Goal: Transaction & Acquisition: Obtain resource

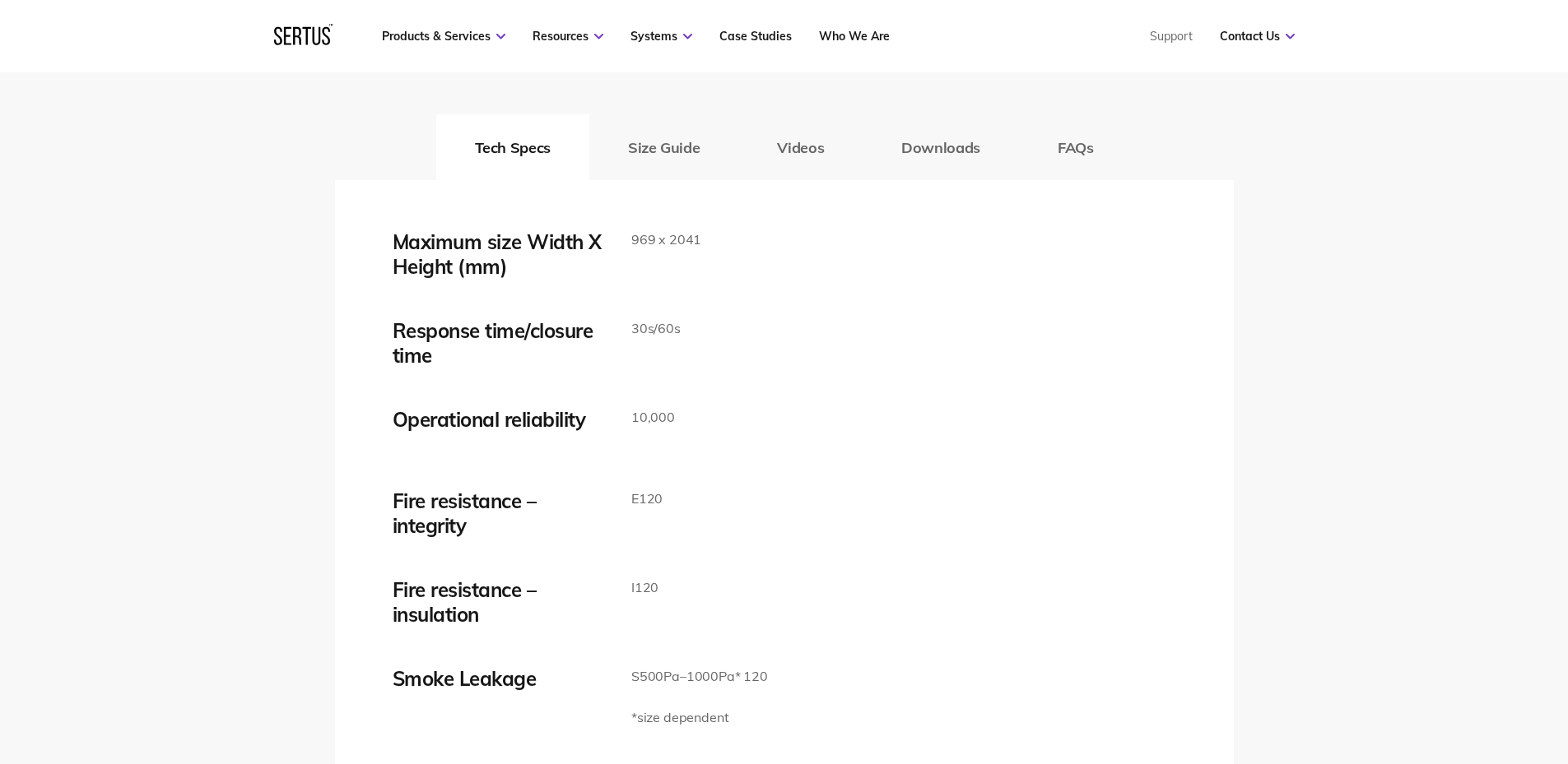
scroll to position [2688, 0]
click at [893, 147] on button "Downloads" at bounding box center [940, 146] width 156 height 66
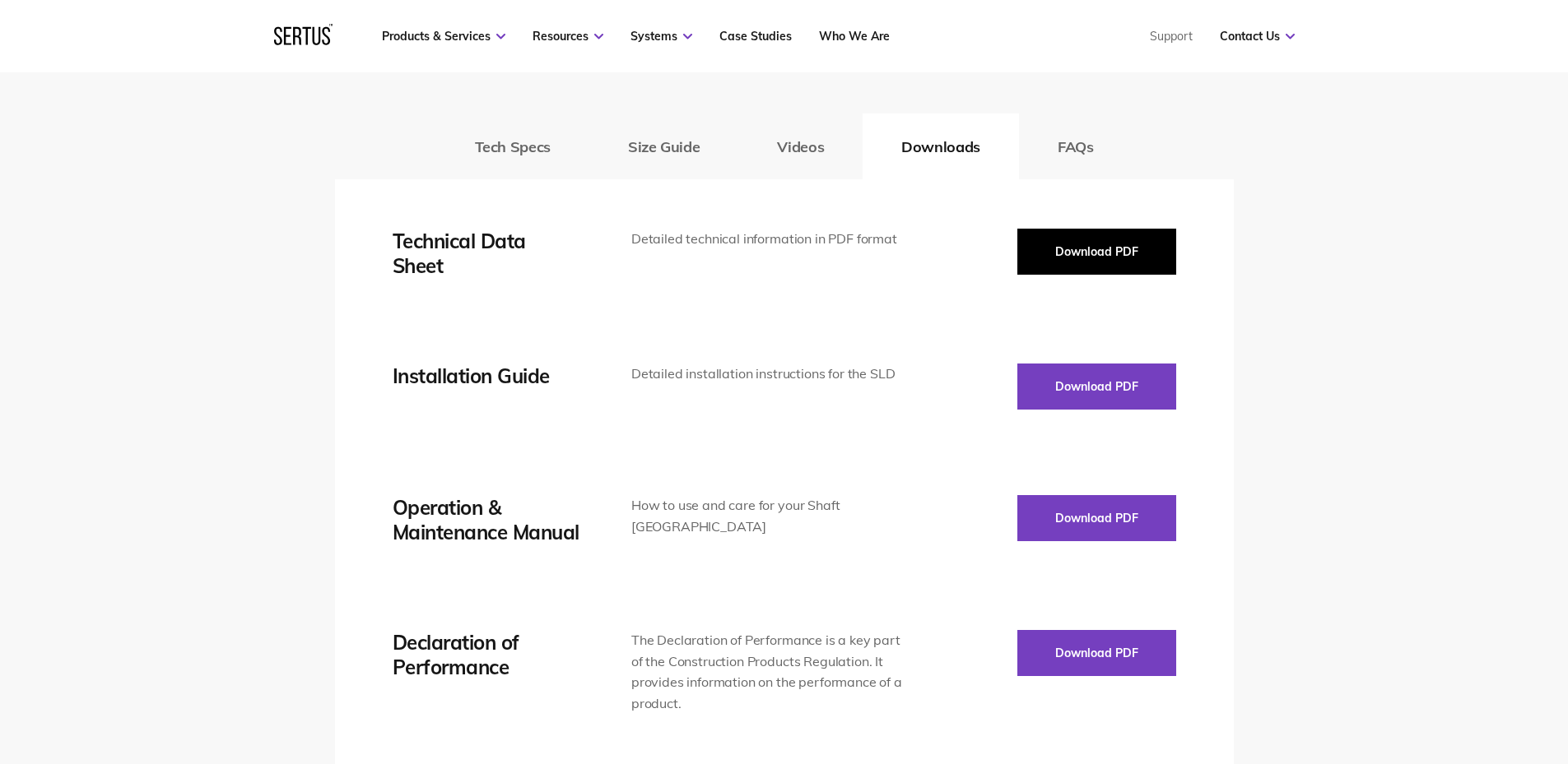
click at [1084, 233] on button "Download PDF" at bounding box center [1097, 252] width 159 height 46
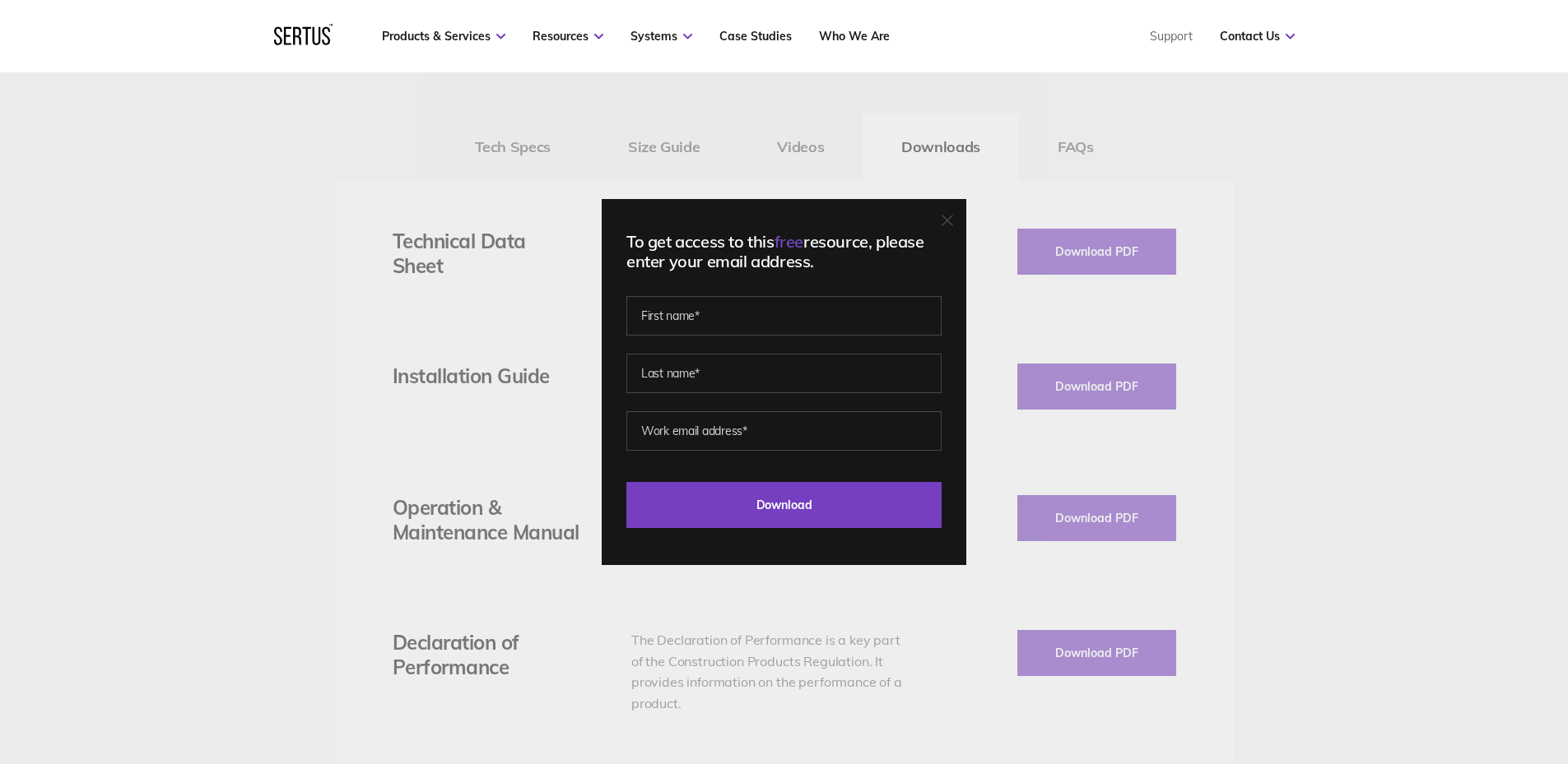
click at [963, 224] on div "To get access to this free resource, please enter your email address. Last Down…" at bounding box center [784, 382] width 365 height 366
click at [953, 221] on icon at bounding box center [947, 220] width 11 height 11
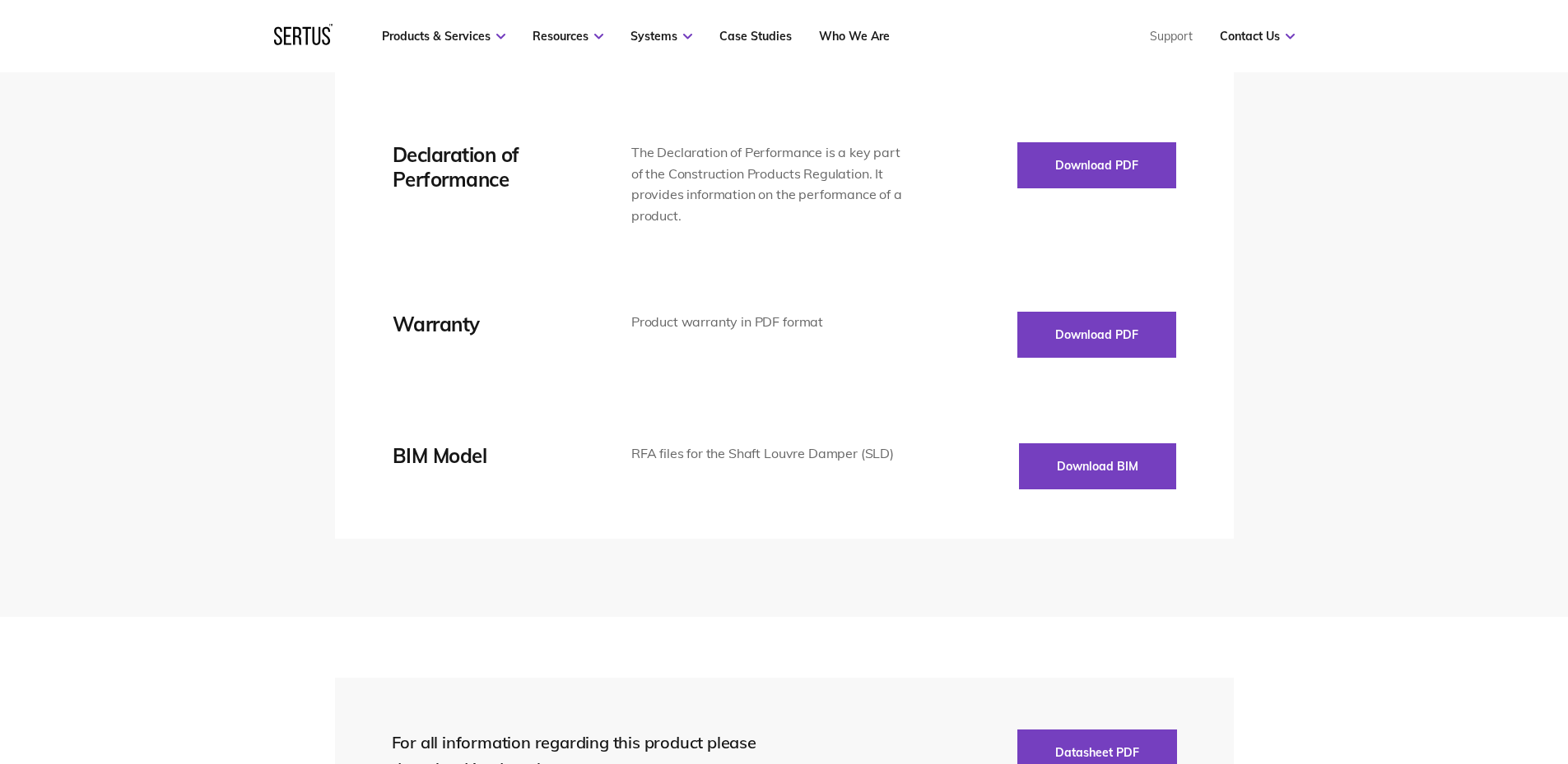
scroll to position [3209, 0]
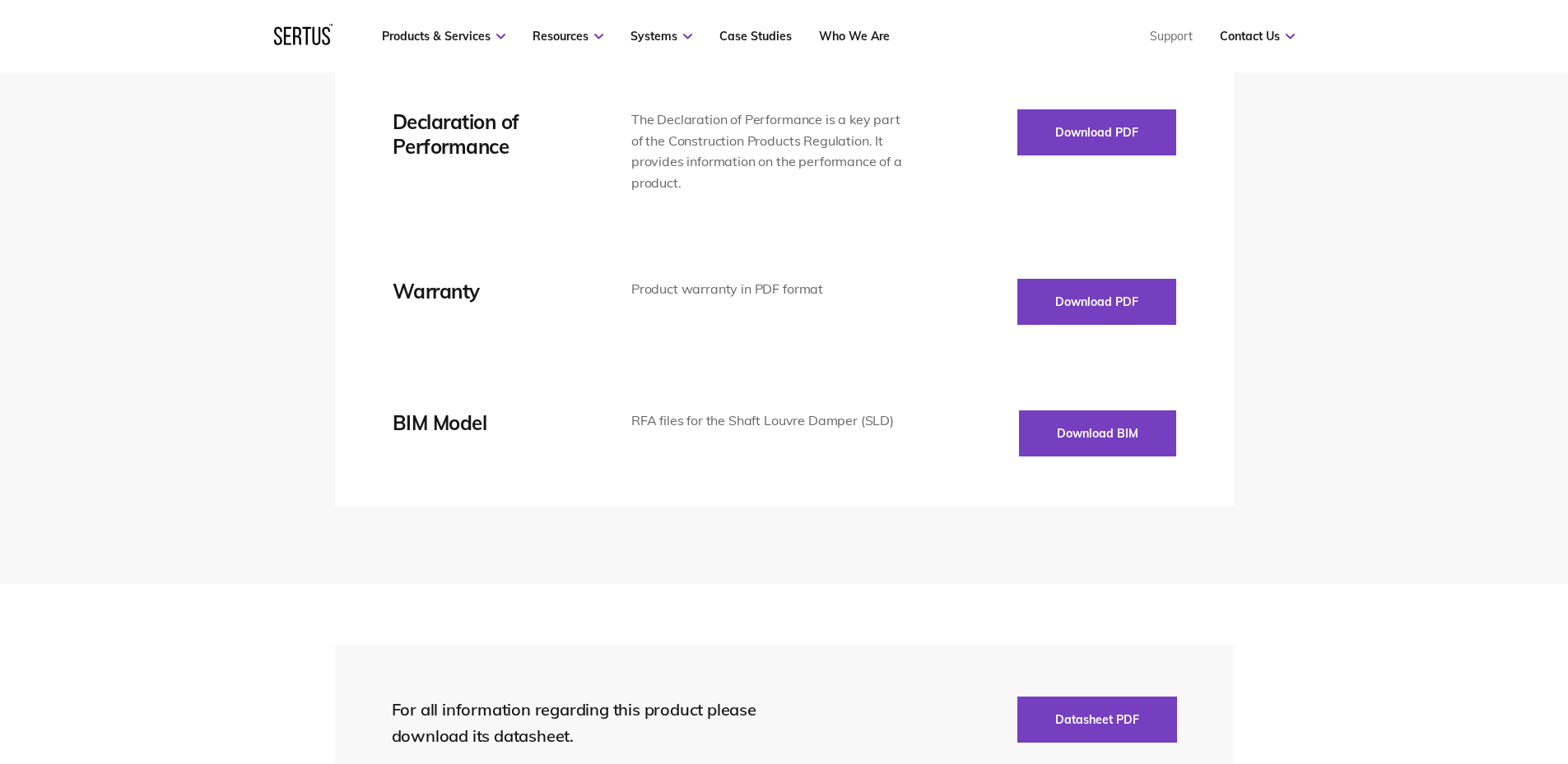
drag, startPoint x: 125, startPoint y: 258, endPoint x: 170, endPoint y: 249, distance: 45.9
click at [125, 258] on div "Tech Specs Size Guide Videos Downloads FAQs Maximum size Width X Height (mm) 96…" at bounding box center [784, 37] width 1568 height 1096
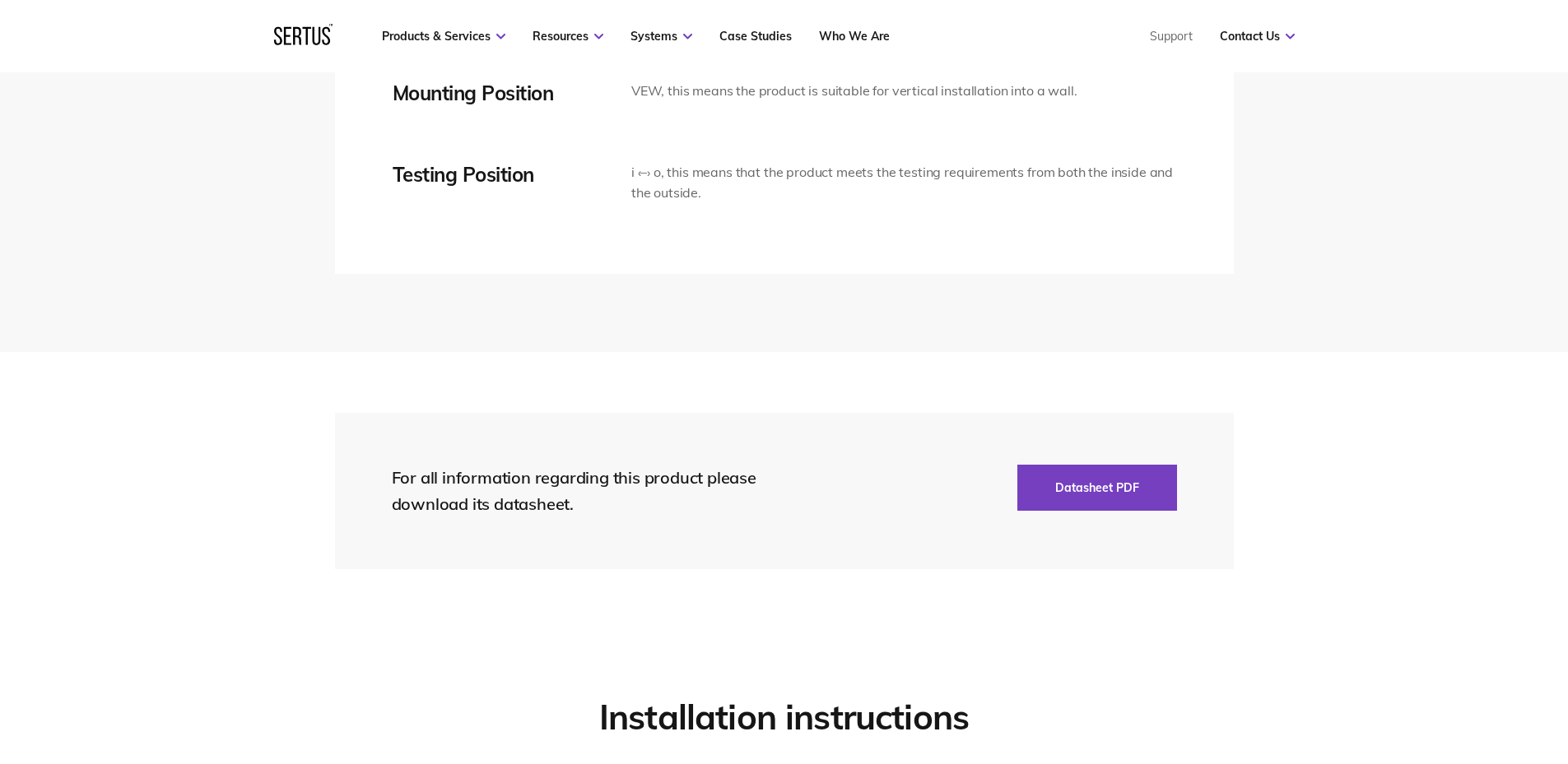
scroll to position [3594, 0]
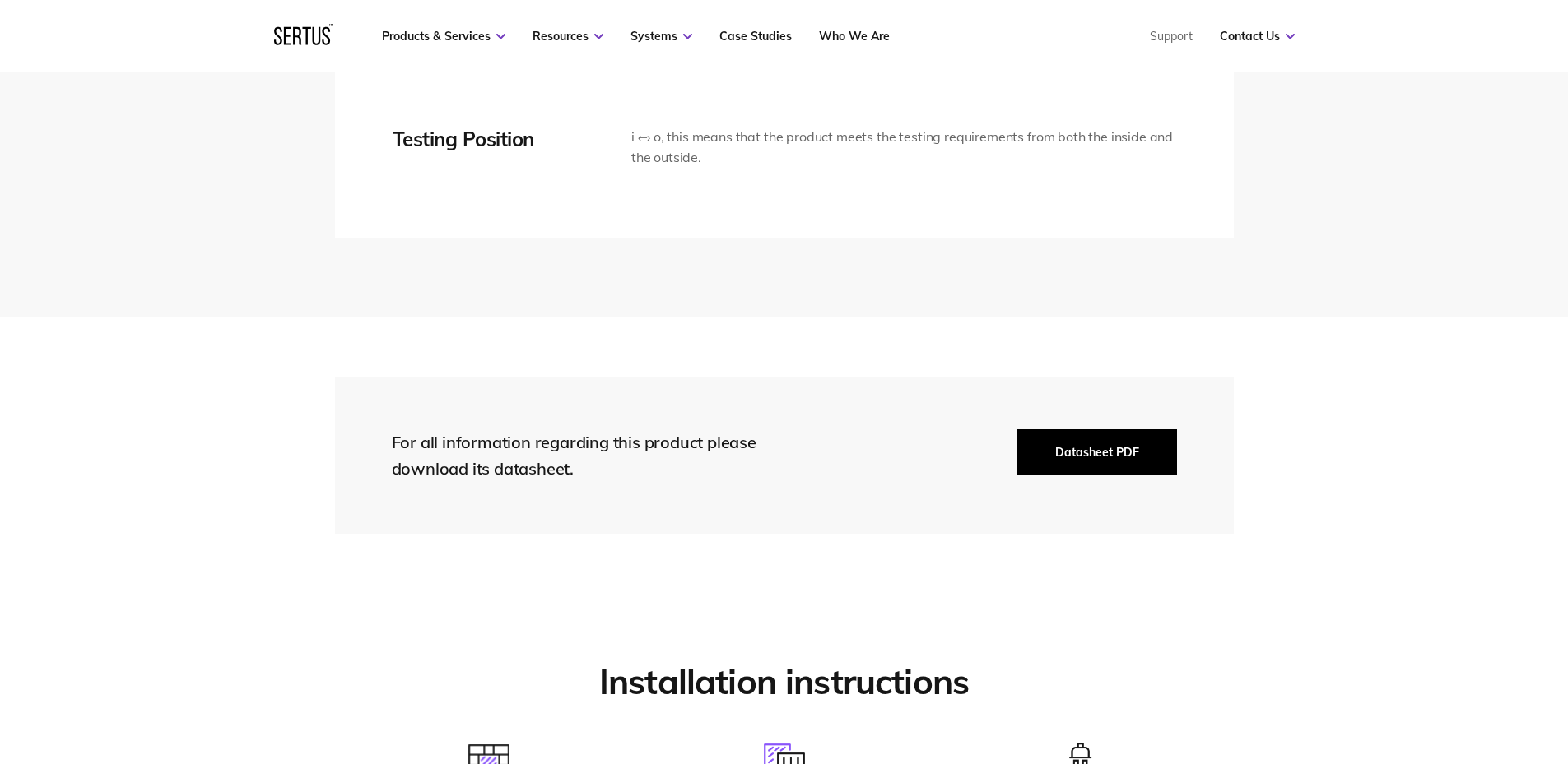
click at [1103, 464] on button "Datasheet PDF" at bounding box center [1097, 453] width 160 height 46
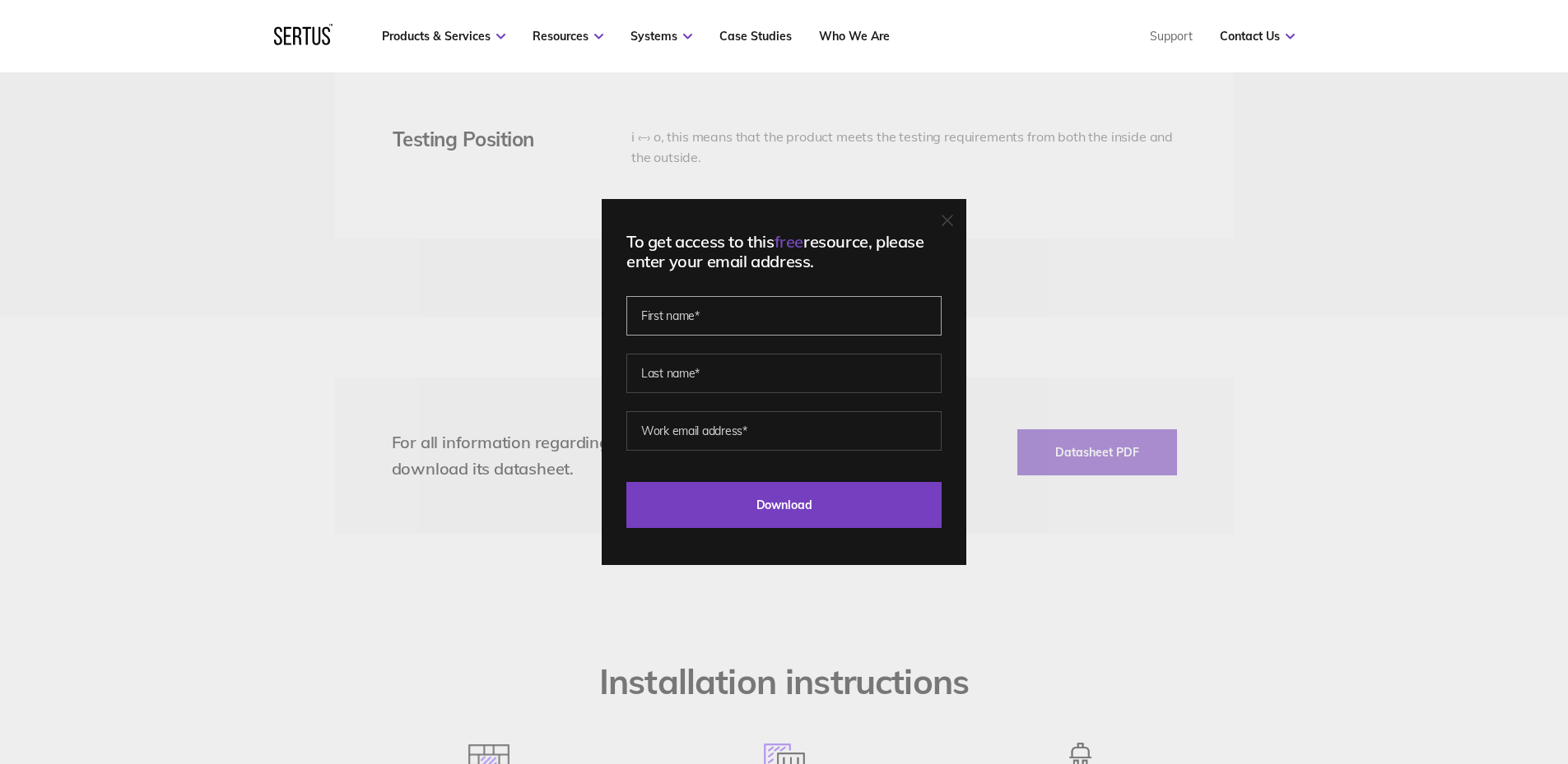
click at [705, 321] on input "text" at bounding box center [784, 316] width 315 height 40
type input "Kevin"
type input "Manktelow"
type input "K"
type input "kevin@evs.co.uk"
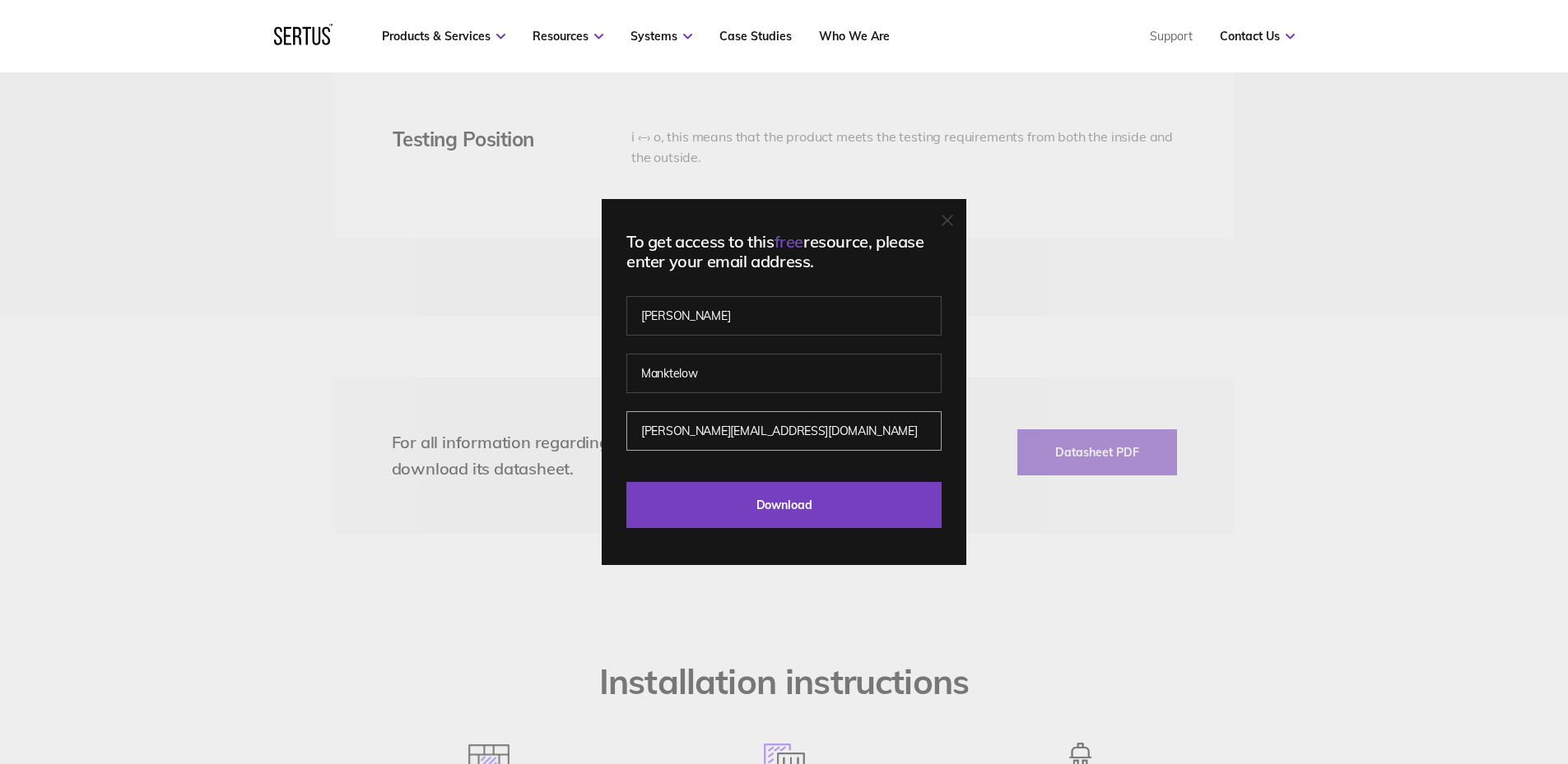
click at [626, 482] on input "Download" at bounding box center [784, 505] width 315 height 46
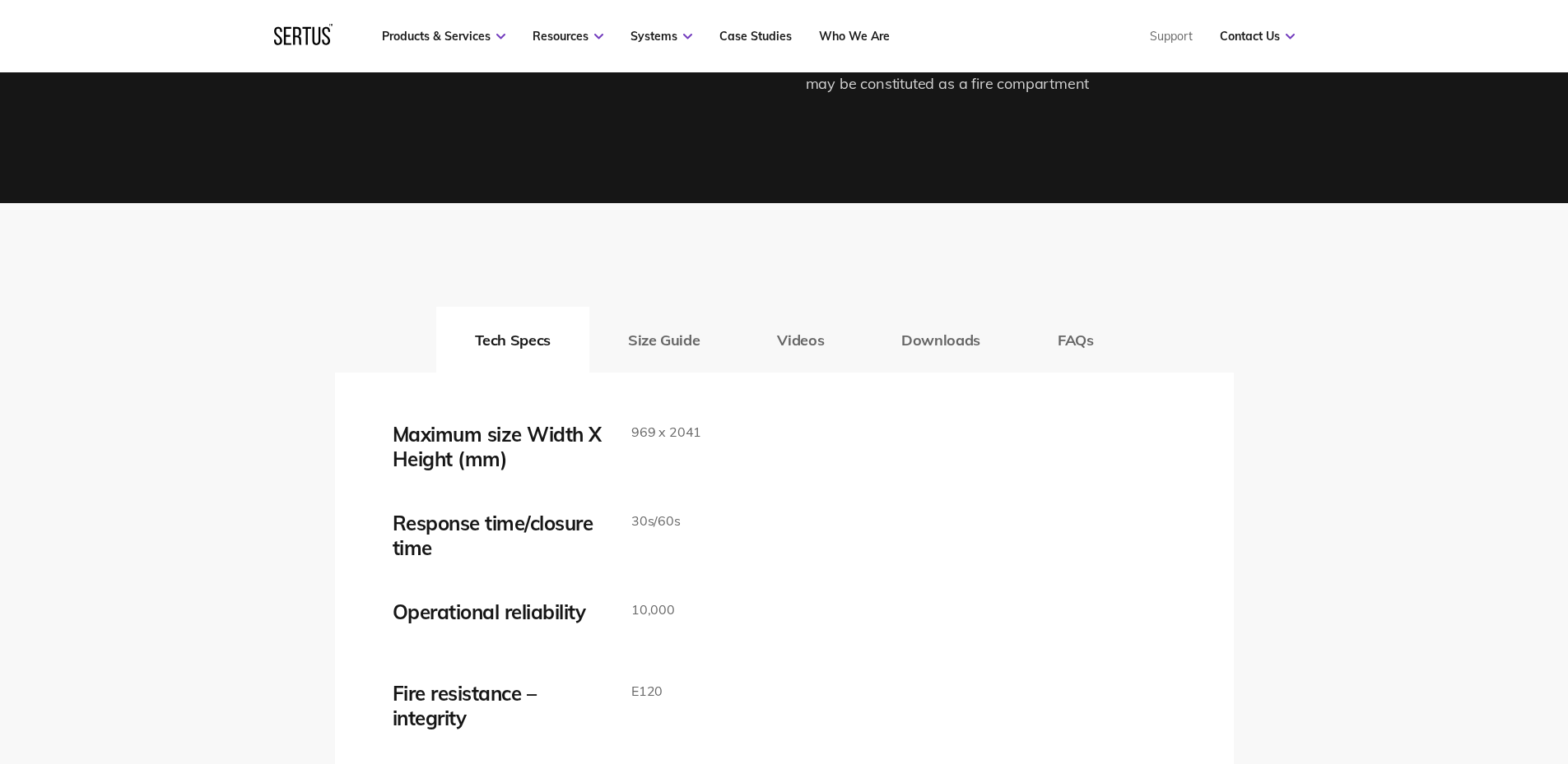
scroll to position [2524, 0]
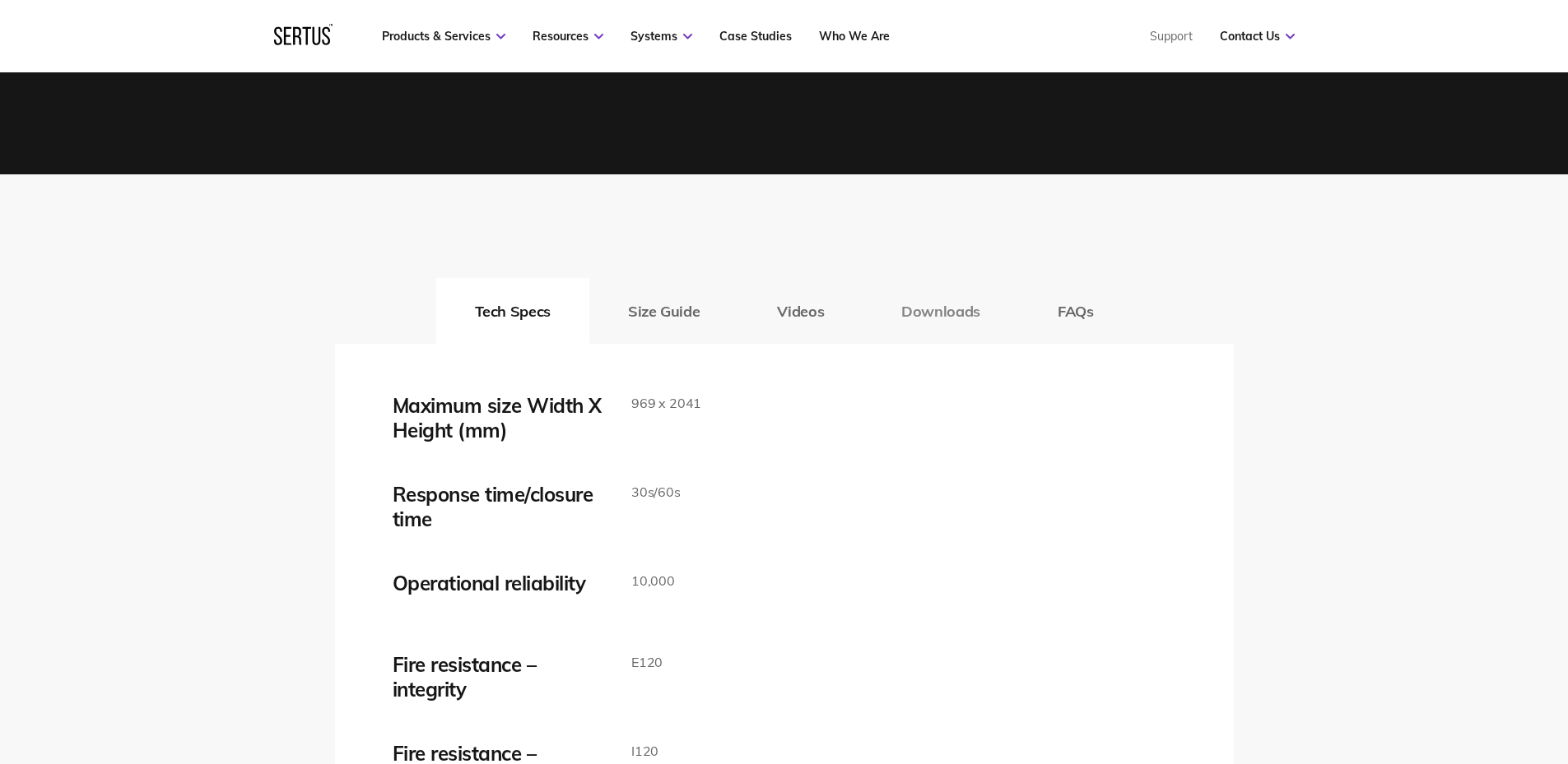
click at [940, 311] on button "Downloads" at bounding box center [940, 310] width 156 height 66
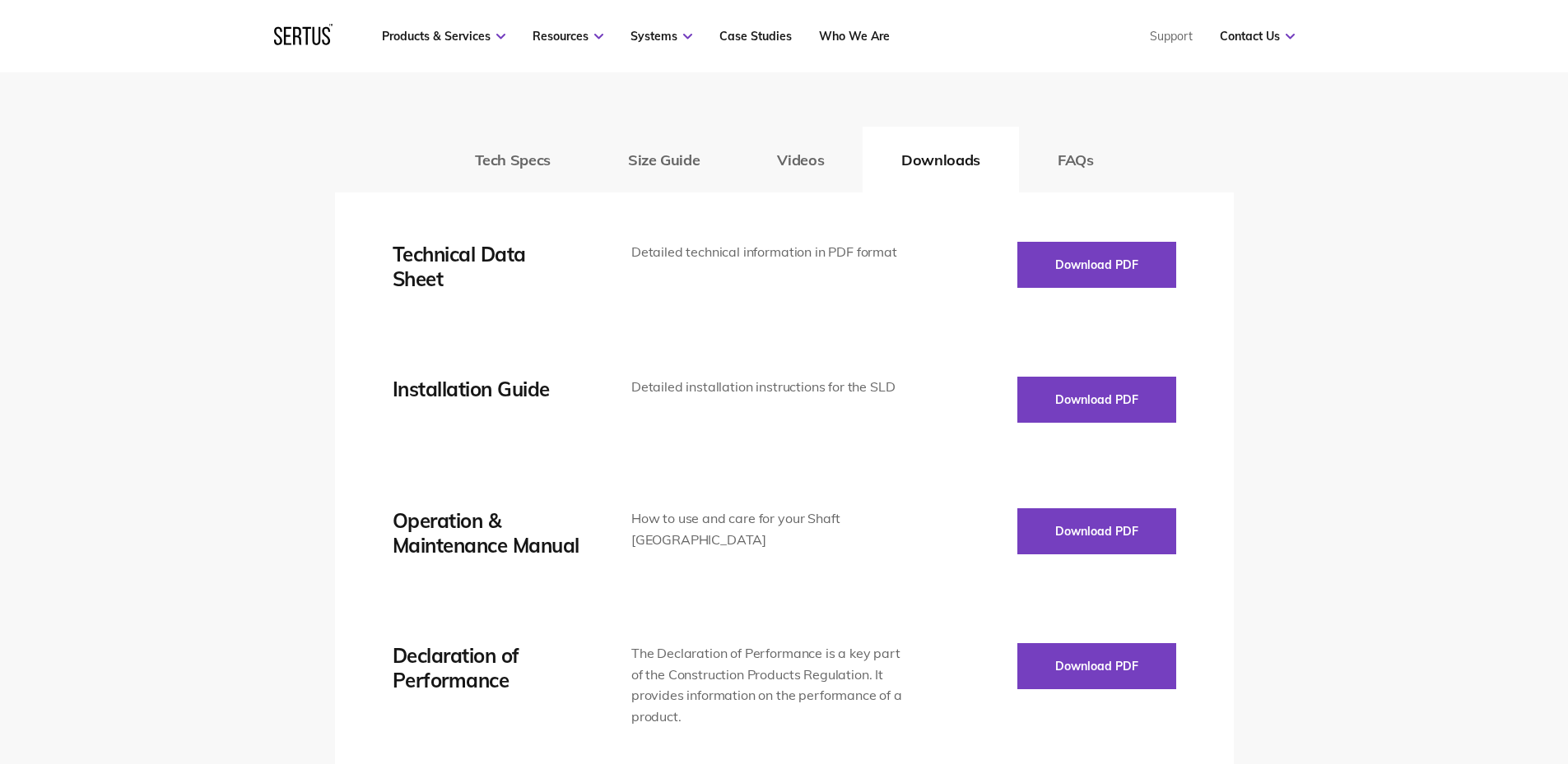
scroll to position [2688, 0]
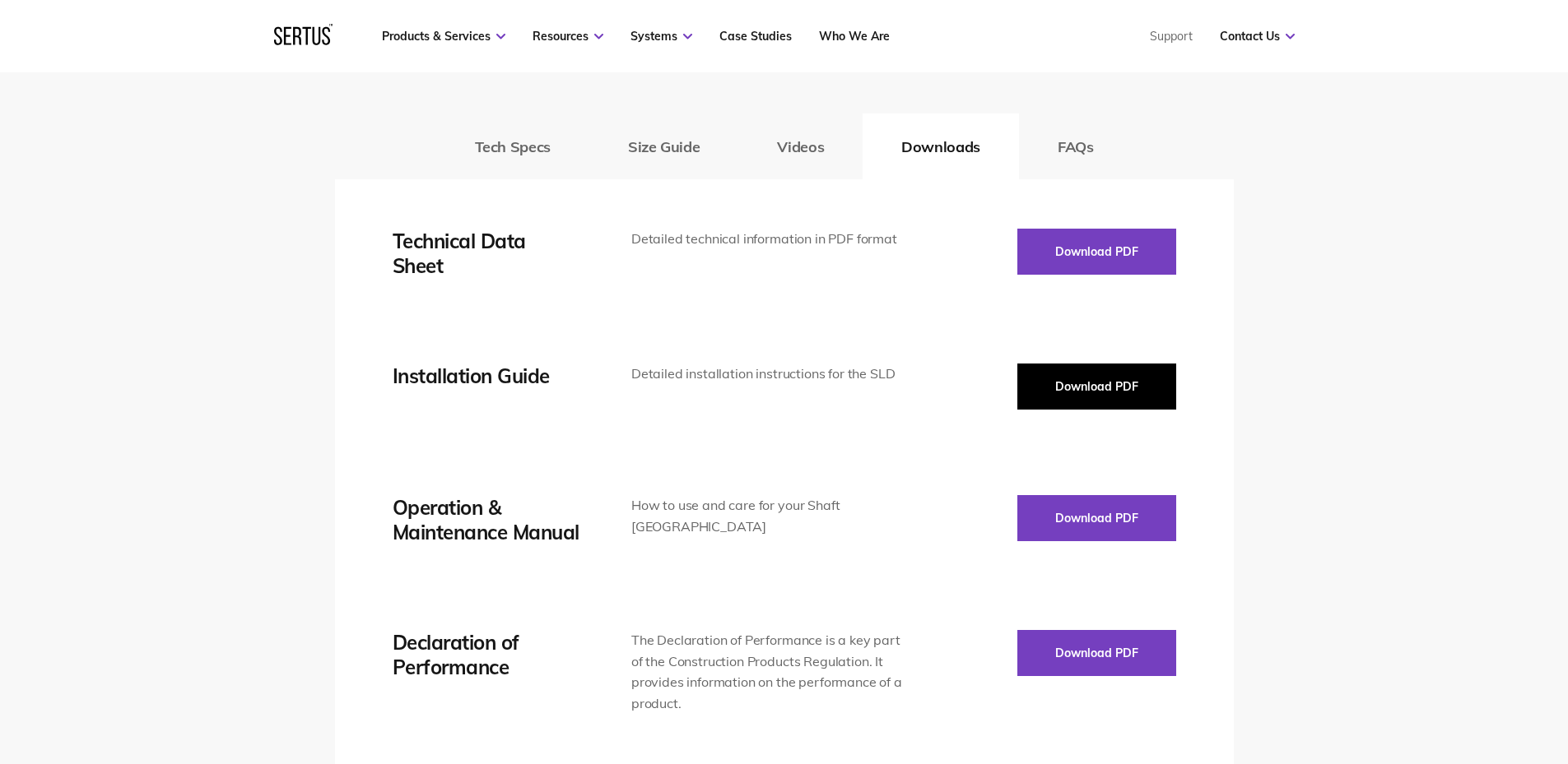
click at [1110, 376] on button "Download PDF" at bounding box center [1097, 387] width 159 height 46
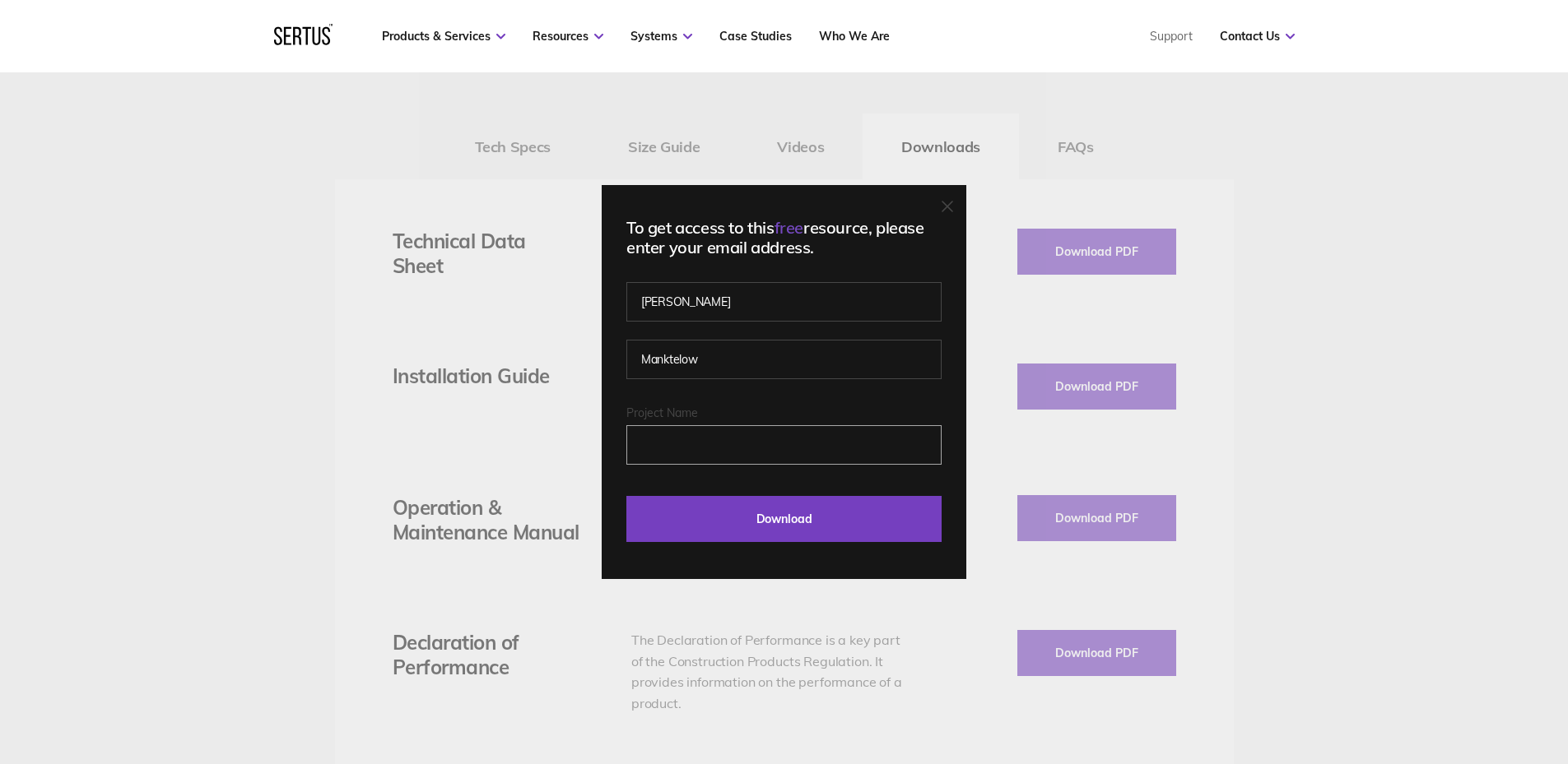
click at [674, 427] on input "Project Name" at bounding box center [784, 445] width 315 height 40
type input "kevin@evs.co.uk"
click at [626, 496] on input "Download" at bounding box center [784, 519] width 315 height 46
